Goal: Use online tool/utility: Utilize a website feature to perform a specific function

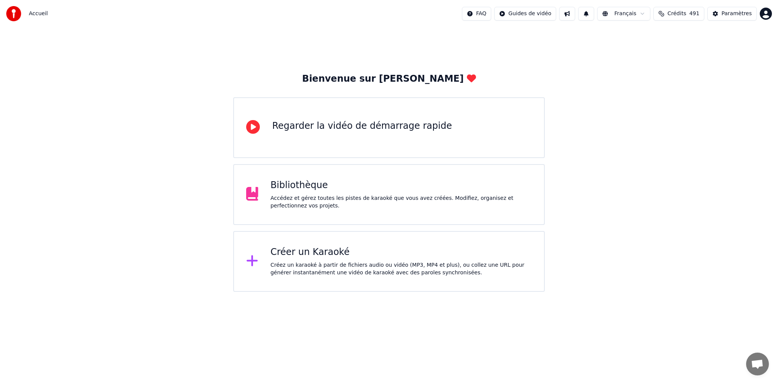
click at [317, 262] on div "Créez un karaoké à partir de fichiers audio ou vidéo (MP3, MP4 et plus), ou col…" at bounding box center [401, 268] width 261 height 15
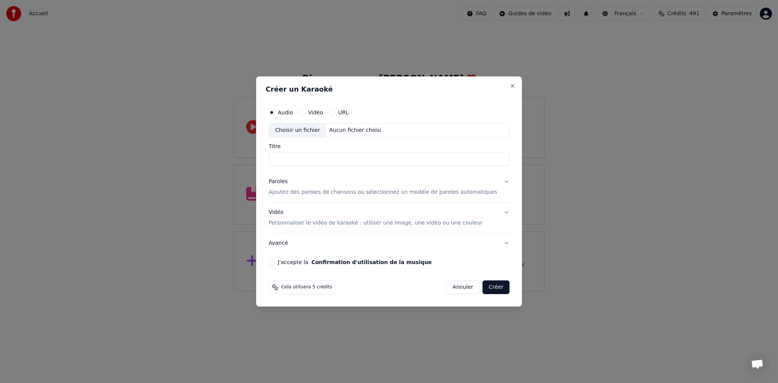
click at [290, 112] on label "Audio" at bounding box center [285, 112] width 15 height 5
click at [275, 112] on button "Audio" at bounding box center [272, 112] width 6 height 6
click at [294, 130] on div "Choisir un fichier" at bounding box center [297, 131] width 57 height 14
type input "**********"
click at [319, 193] on p "Ajoutez des paroles de chansons ou sélectionnez un modèle de paroles automatiqu…" at bounding box center [383, 193] width 229 height 8
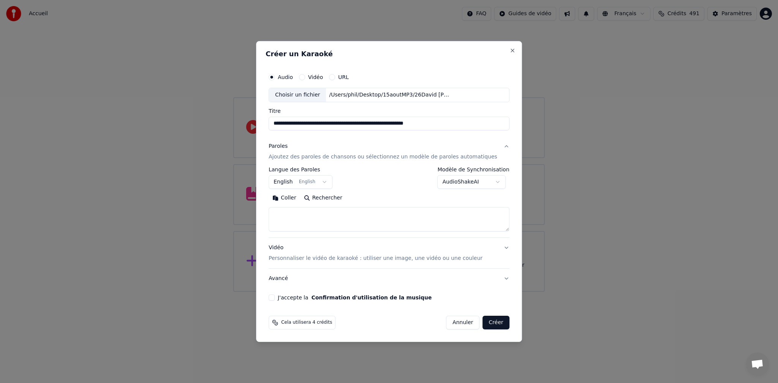
click at [294, 198] on button "Coller" at bounding box center [285, 198] width 32 height 12
type textarea "**********"
click at [275, 298] on button "J'accepte la Confirmation d'utilisation de la musique" at bounding box center [272, 298] width 6 height 6
click at [490, 323] on button "Créer" at bounding box center [496, 323] width 27 height 14
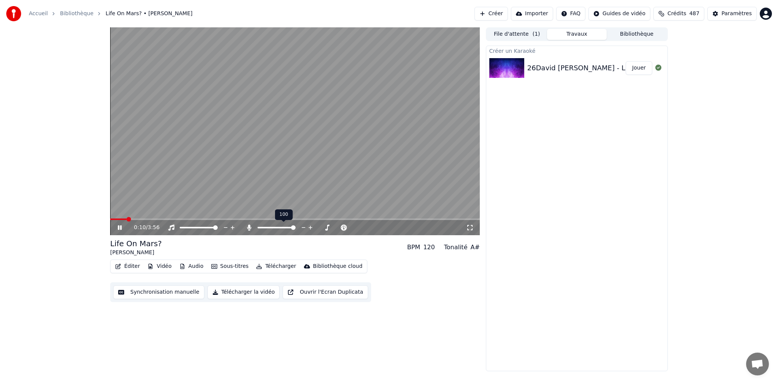
click at [299, 228] on div at bounding box center [283, 228] width 61 height 8
click at [291, 227] on span at bounding box center [290, 227] width 5 height 5
click at [120, 227] on icon at bounding box center [125, 228] width 18 height 6
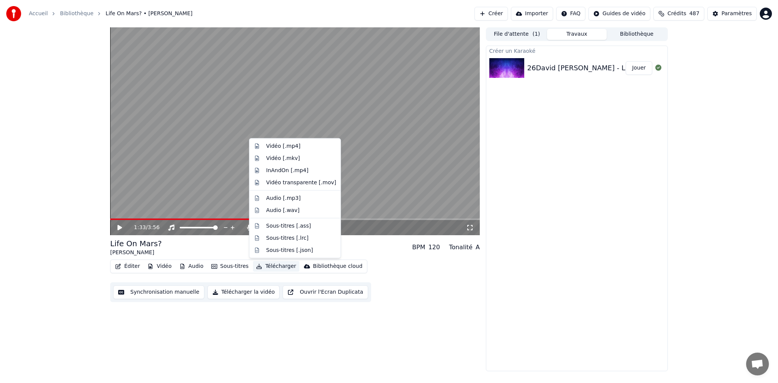
click at [269, 266] on button "Télécharger" at bounding box center [276, 266] width 46 height 11
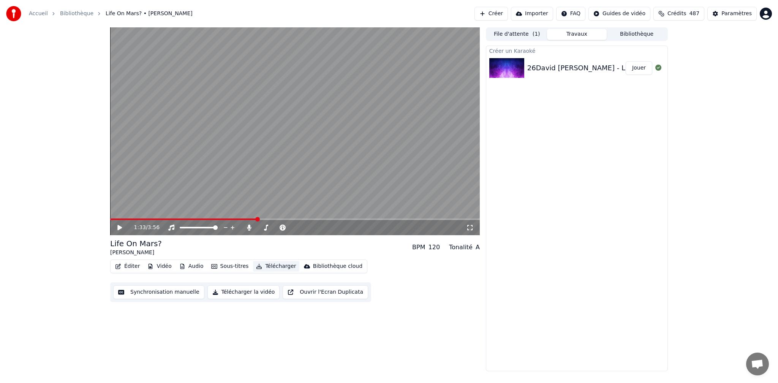
click at [269, 267] on button "Télécharger" at bounding box center [276, 266] width 46 height 11
click at [268, 267] on button "Télécharger" at bounding box center [276, 266] width 46 height 11
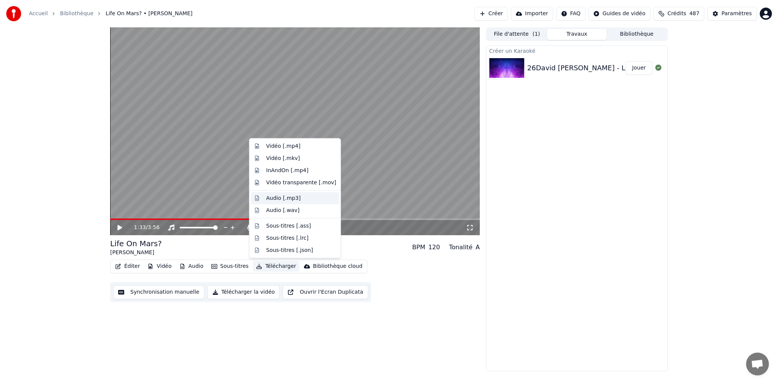
click at [277, 198] on div "Audio [.mp3]" at bounding box center [283, 198] width 35 height 8
